Goal: Transaction & Acquisition: Obtain resource

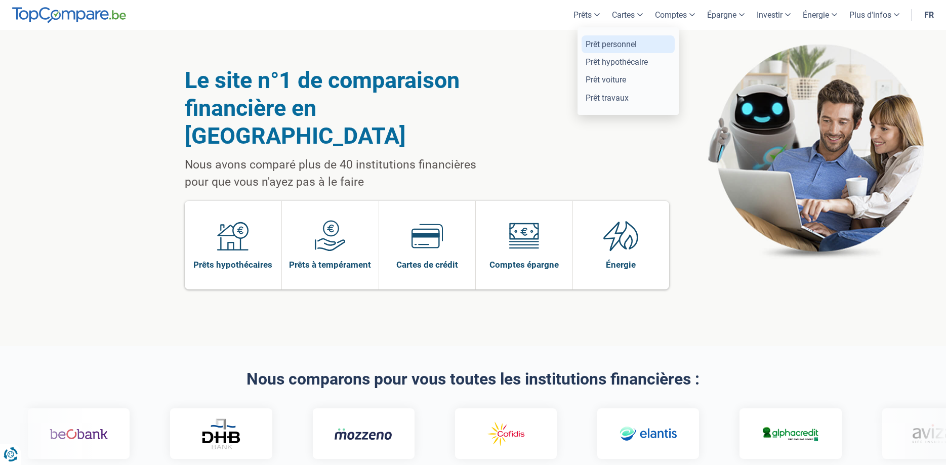
click at [605, 41] on link "Prêt personnel" at bounding box center [627, 44] width 93 height 18
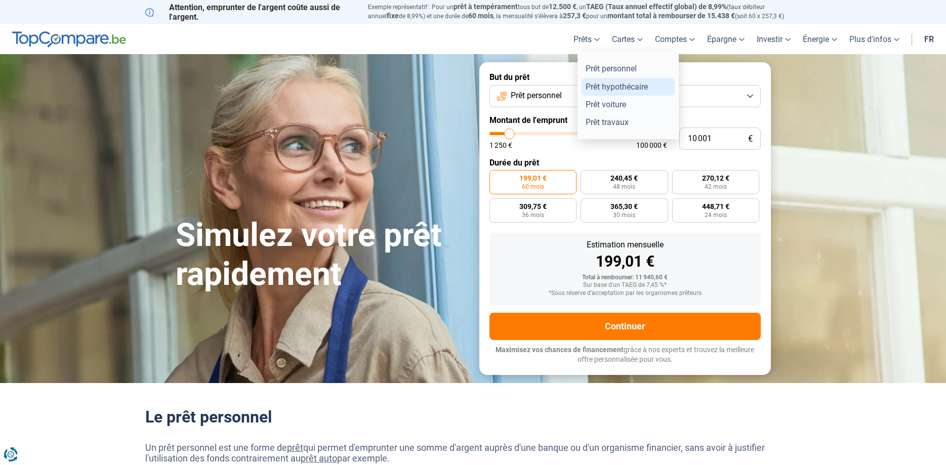
click at [611, 85] on link "Prêt hypothécaire" at bounding box center [627, 87] width 93 height 18
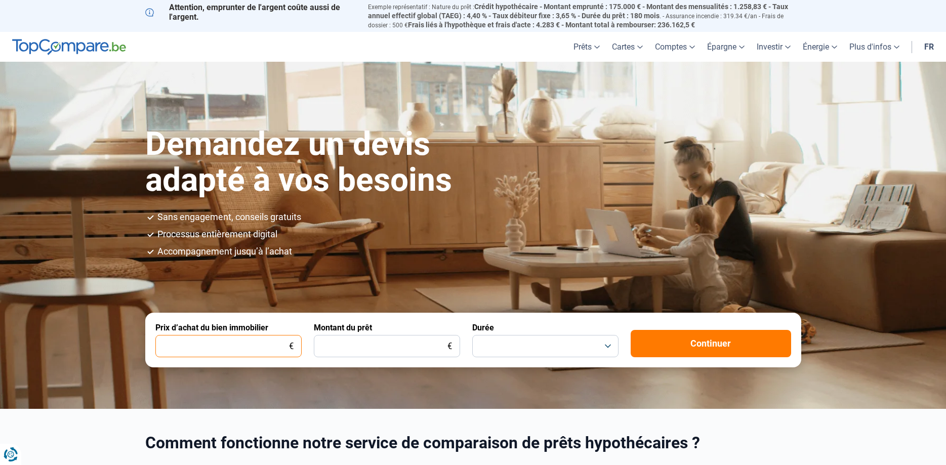
click at [252, 343] on input "Prix d’achat du bien immobilier" at bounding box center [228, 346] width 146 height 22
type input "40.000"
click at [381, 348] on input "Montant du prêt" at bounding box center [387, 346] width 146 height 22
type input "40.000"
click at [607, 346] on button "button" at bounding box center [545, 346] width 146 height 22
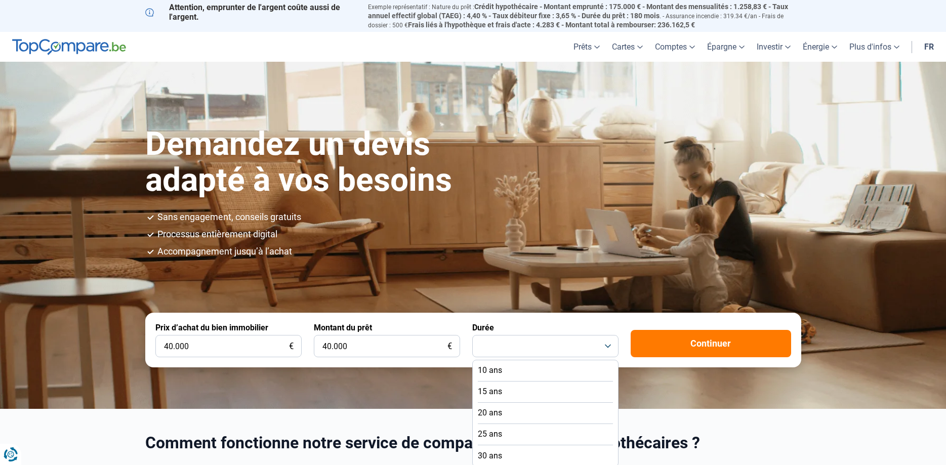
click at [511, 367] on li "10 ans" at bounding box center [545, 370] width 135 height 21
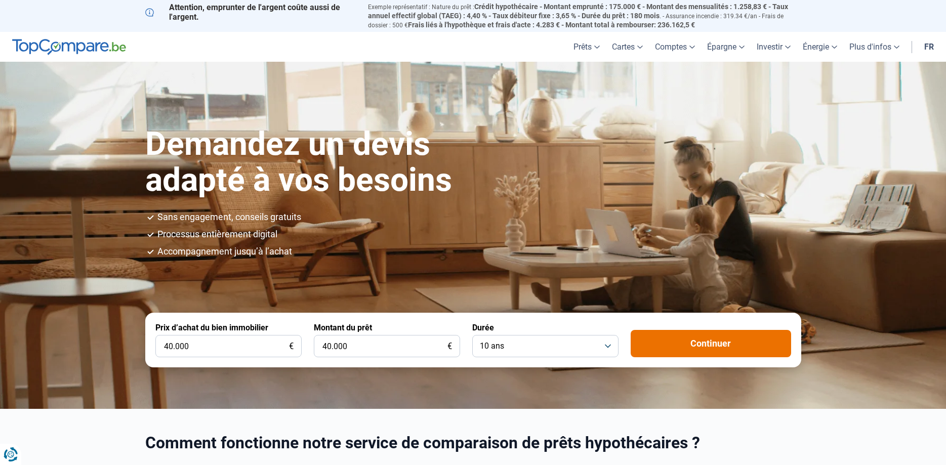
click at [680, 339] on button "Continuer" at bounding box center [711, 343] width 160 height 27
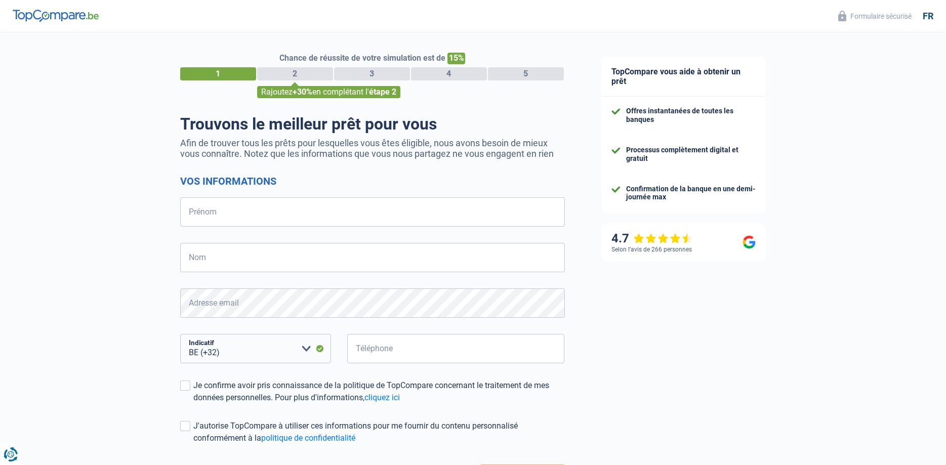
select select "32"
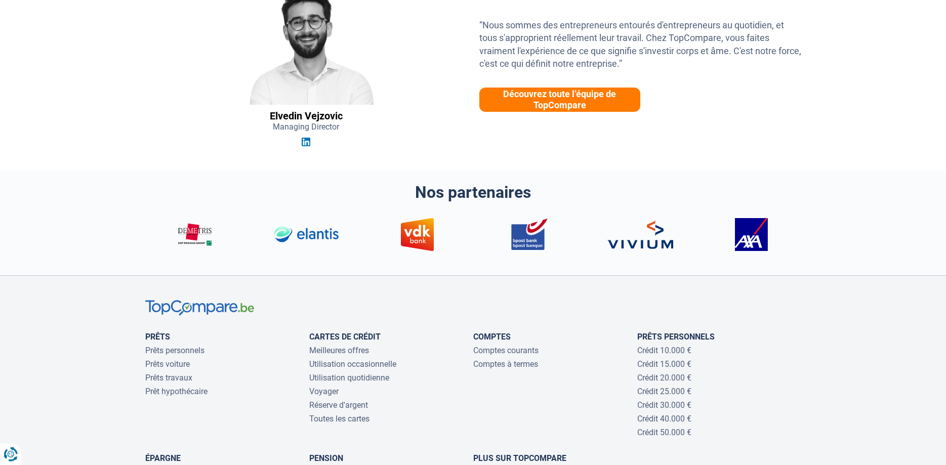
scroll to position [2839, 0]
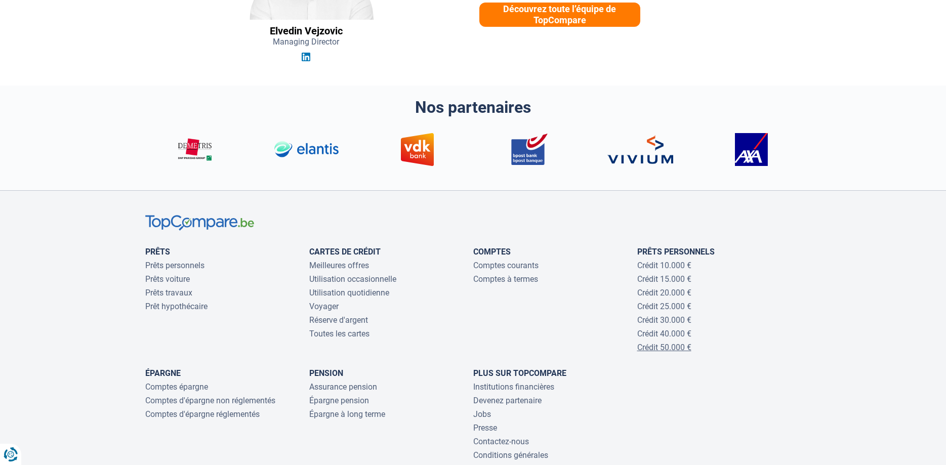
click at [662, 350] on link "Crédit 50.000 €" at bounding box center [664, 348] width 54 height 10
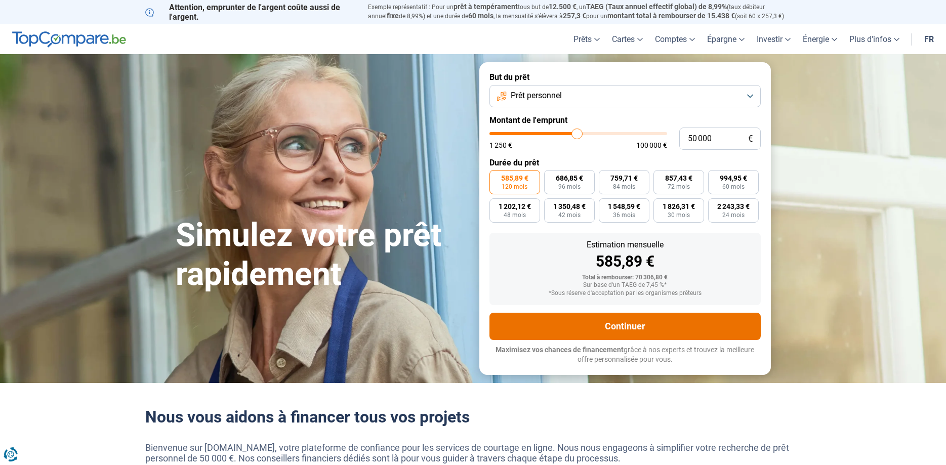
click at [604, 332] on button "Continuer" at bounding box center [624, 326] width 271 height 27
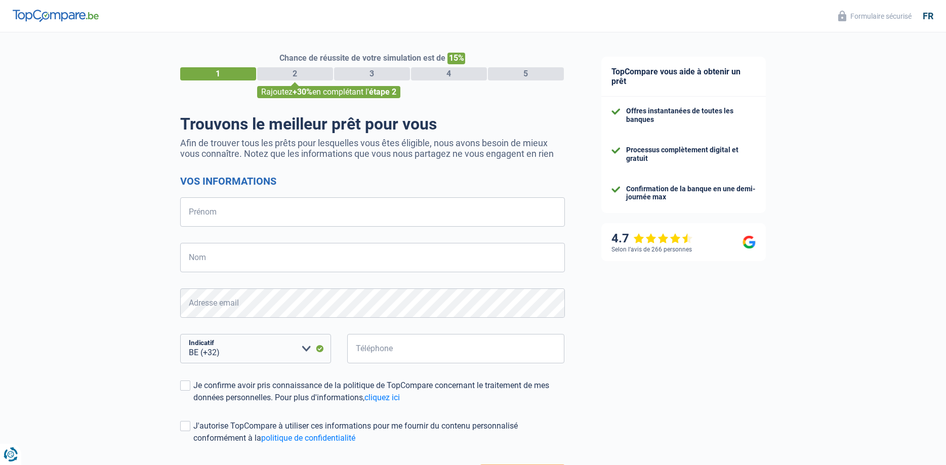
select select "32"
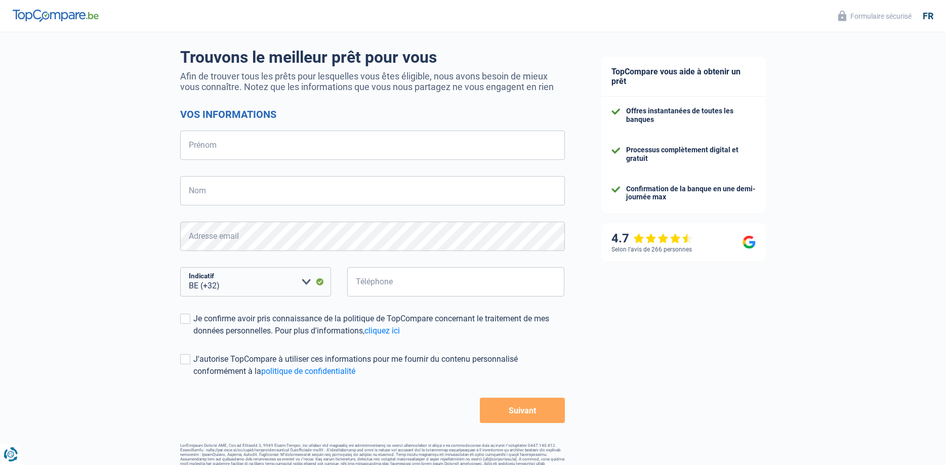
scroll to position [85, 0]
